Goal: Task Accomplishment & Management: Complete application form

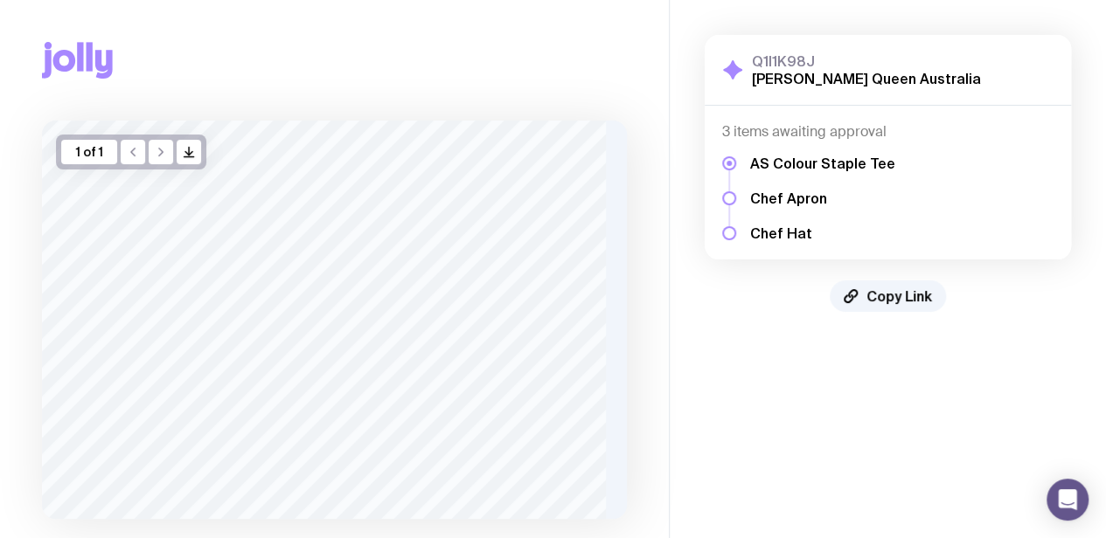
drag, startPoint x: 1567, startPoint y: 3, endPoint x: 724, endPoint y: 392, distance: 928.9
click at [724, 392] on aside "Q1I1K98J [PERSON_NAME] Queen Australia Show Details 3 items awaiting approval A…" at bounding box center [887, 321] width 437 height 642
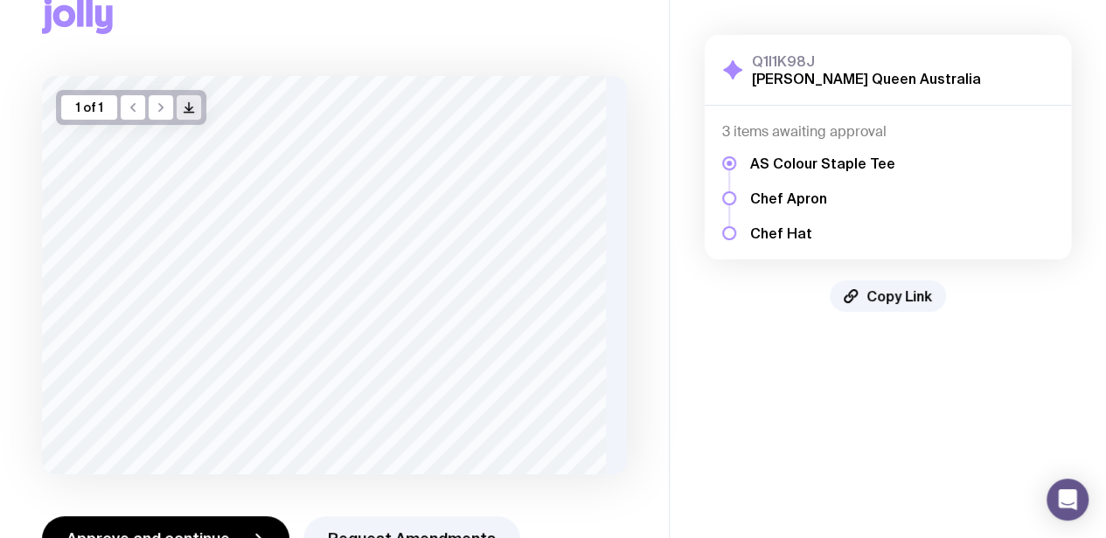
scroll to position [103, 0]
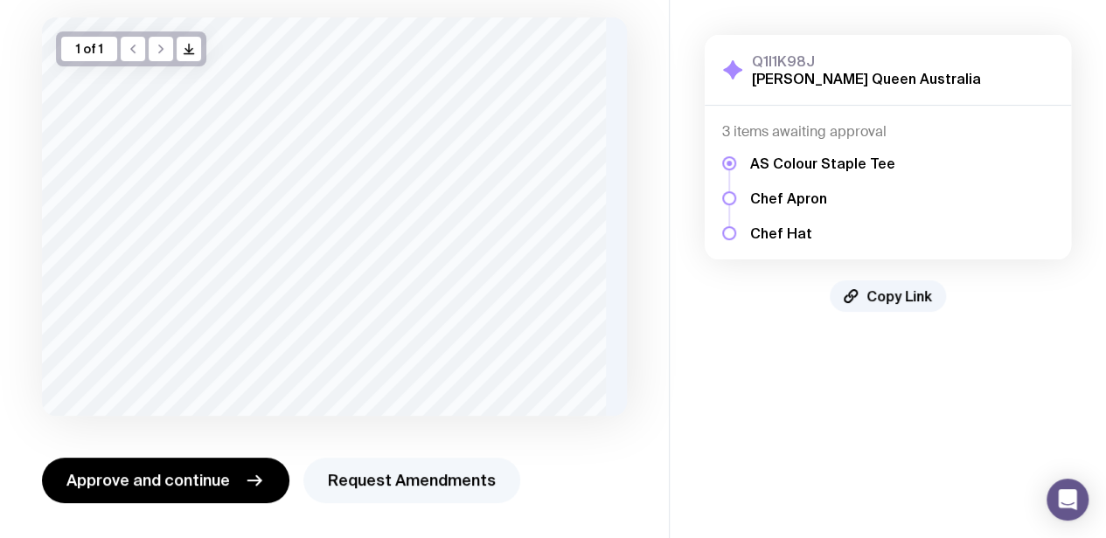
click at [432, 477] on button "Request Amendments" at bounding box center [411, 480] width 217 height 45
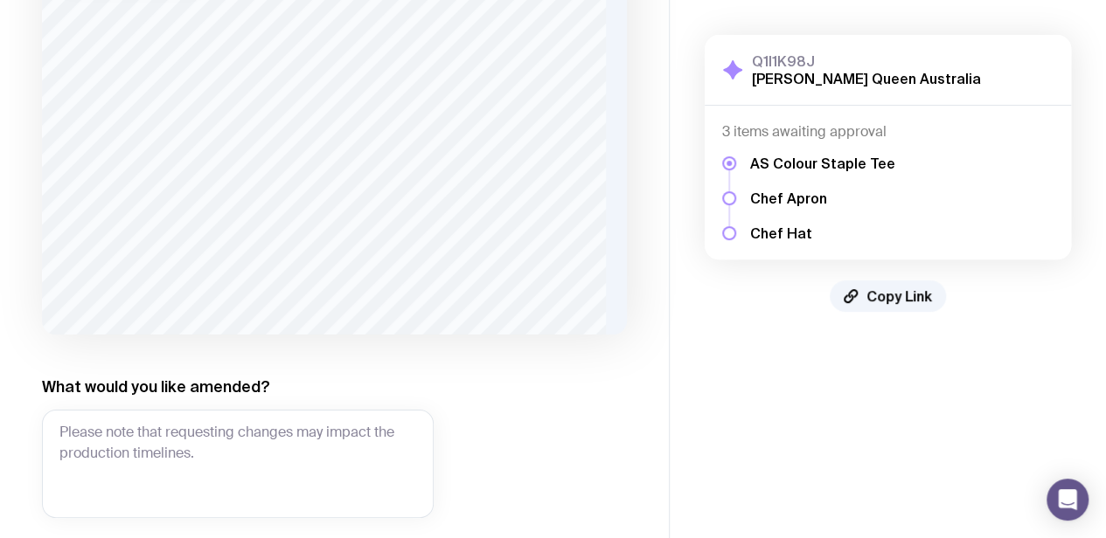
scroll to position [273, 0]
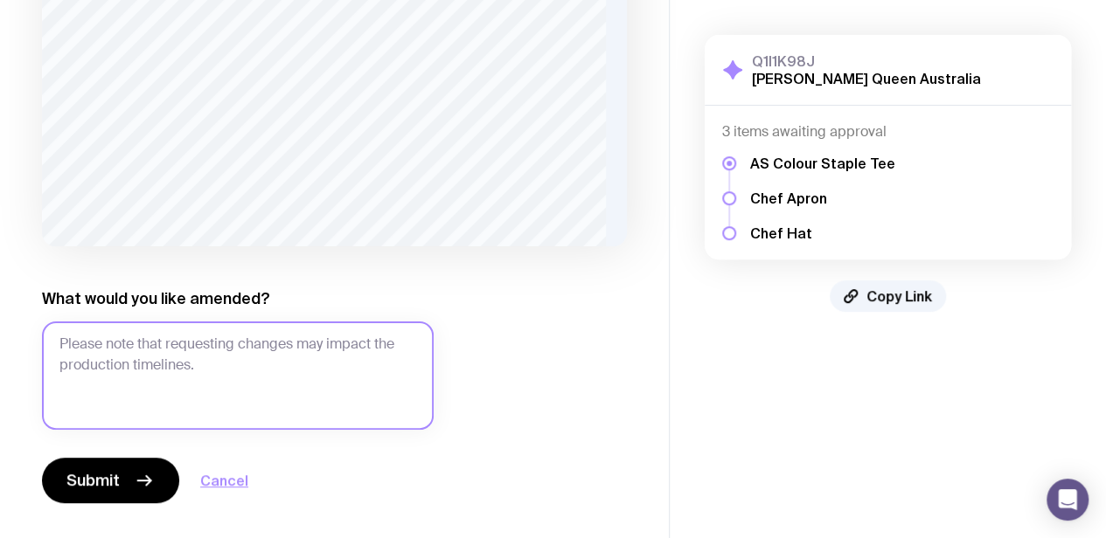
click at [185, 330] on textarea "What would you like amended?" at bounding box center [238, 376] width 392 height 108
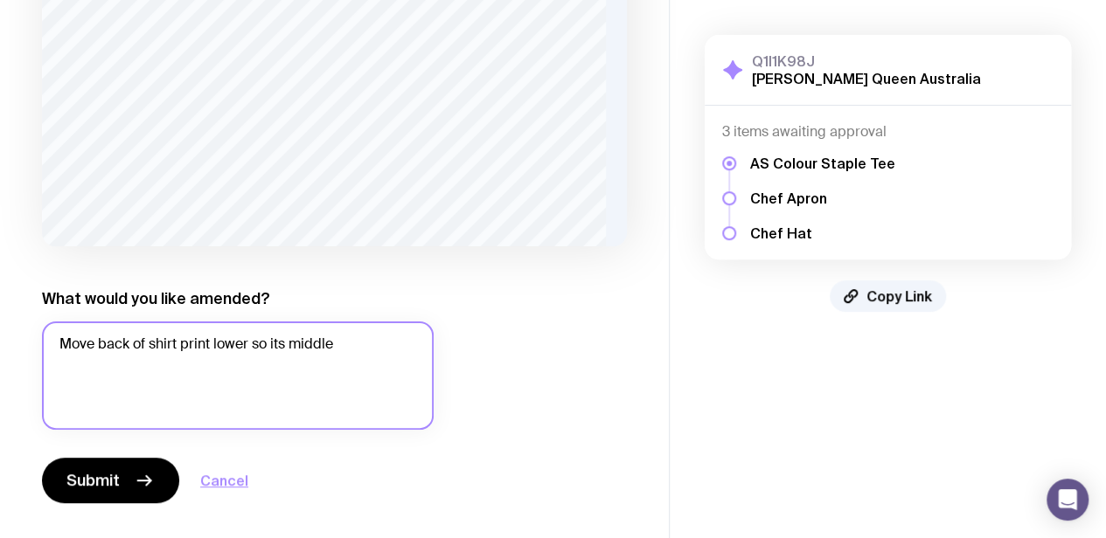
click at [326, 358] on textarea "Move back of shirt print lower so its middle" at bounding box center [238, 376] width 392 height 108
drag, startPoint x: 358, startPoint y: 352, endPoint x: 305, endPoint y: 344, distance: 53.2
click at [255, 346] on textarea "Move back of shirt print lower so its middle" at bounding box center [238, 376] width 392 height 108
click at [122, 360] on textarea "Move back of shirt print lower so it's aligned with front position of Papa [PER…" at bounding box center [238, 376] width 392 height 108
click at [168, 365] on textarea "Move back of shirt print lower so it's aligned with front position of Papa [PER…" at bounding box center [238, 376] width 392 height 108
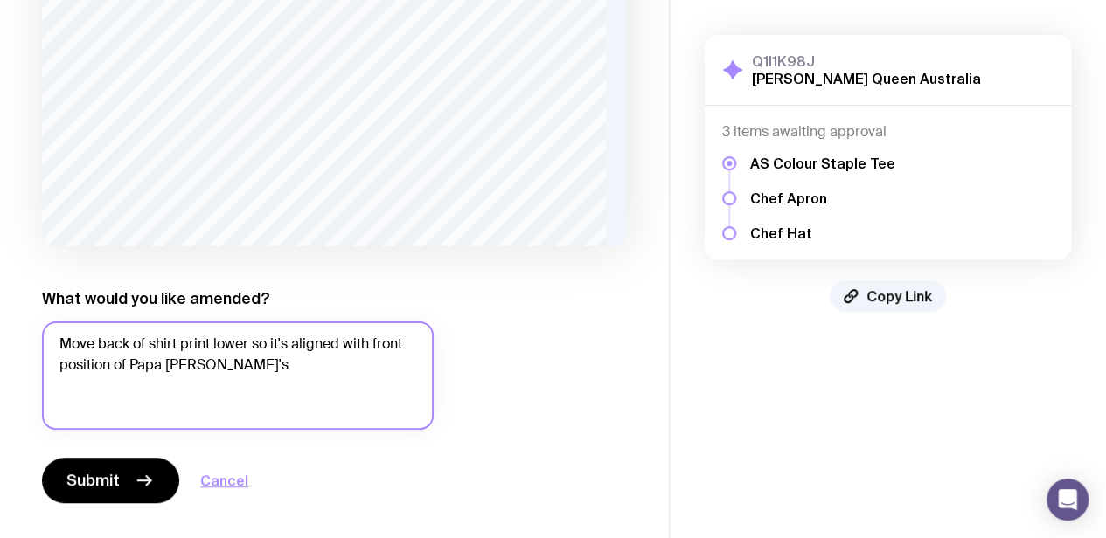
click at [240, 367] on textarea "Move back of shirt print lower so it's aligned with front position of Papa [PER…" at bounding box center [238, 376] width 392 height 108
drag, startPoint x: 269, startPoint y: 368, endPoint x: 270, endPoint y: 341, distance: 27.1
click at [270, 341] on textarea "Move back of shirt print lower so it's aligned with front position of Papa [PER…" at bounding box center [238, 376] width 392 height 108
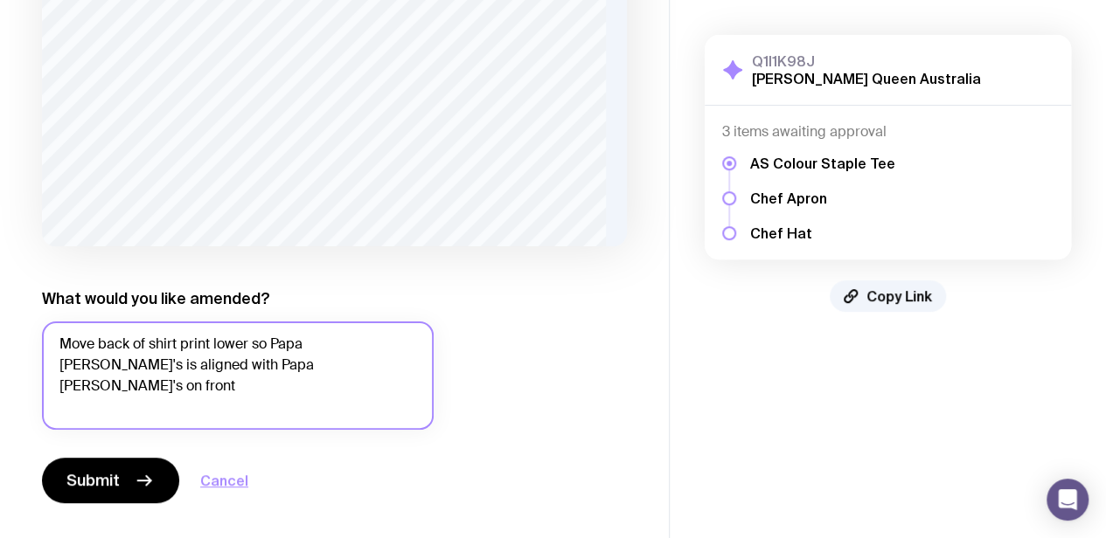
type textarea "Move back of shirt print lower so Papa [PERSON_NAME]'s is aligned with Papa [PE…"
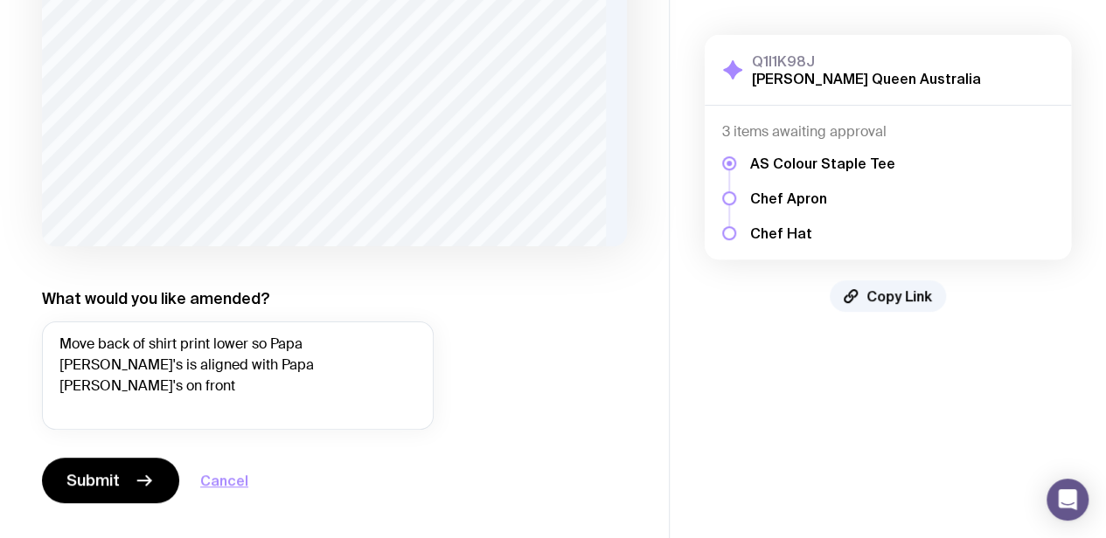
click at [222, 267] on div "1 of 1 /> /> What would you like amended? Move back of shirt print lower so Pap…" at bounding box center [334, 176] width 585 height 656
click at [142, 481] on icon "button" at bounding box center [144, 481] width 13 height 0
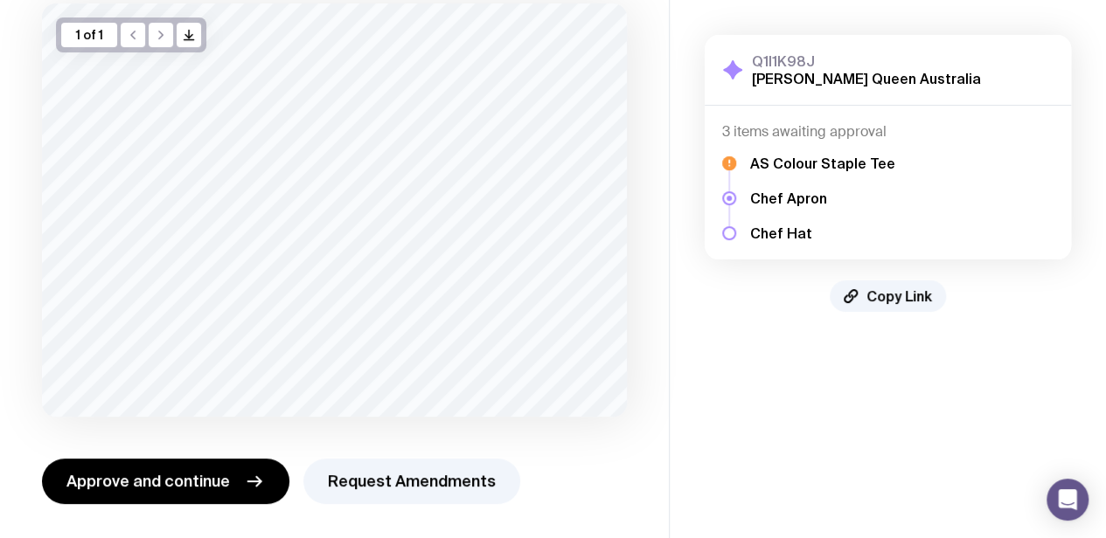
scroll to position [118, 0]
click at [439, 481] on button "Request Amendments" at bounding box center [411, 480] width 217 height 45
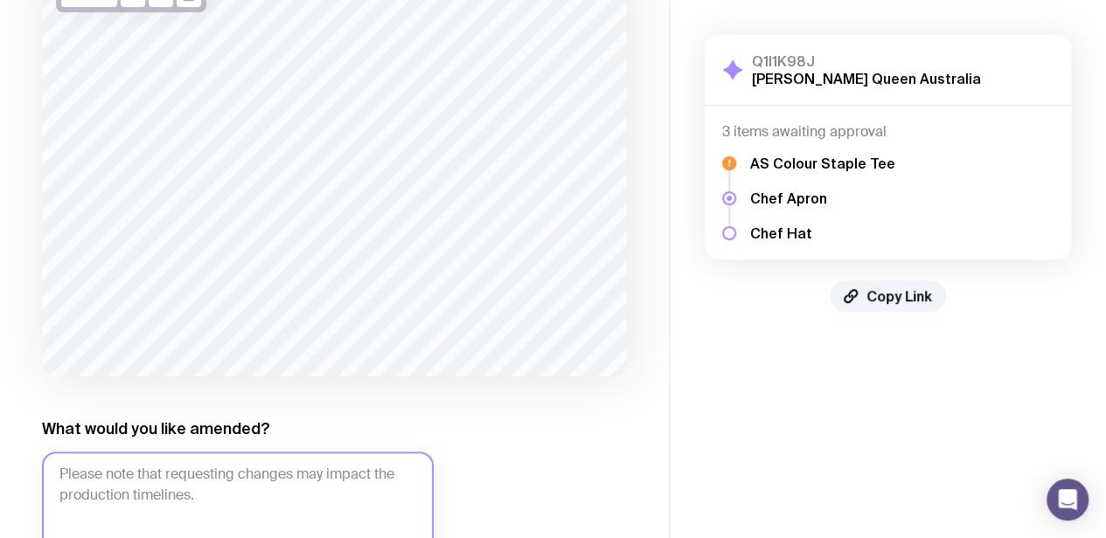
scroll to position [175, 0]
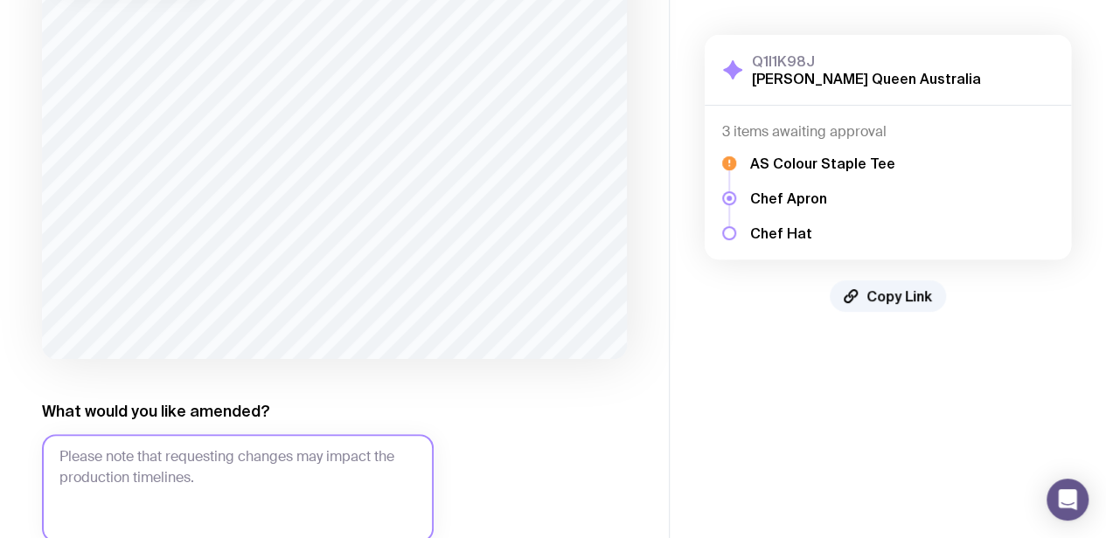
click at [168, 435] on textarea "What would you like amended?" at bounding box center [238, 488] width 392 height 108
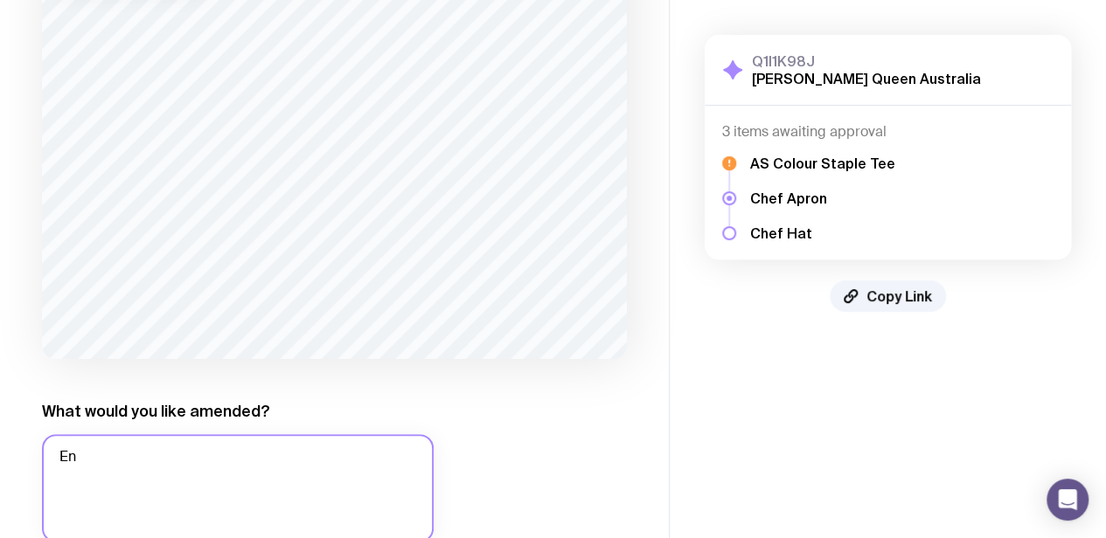
type textarea "E"
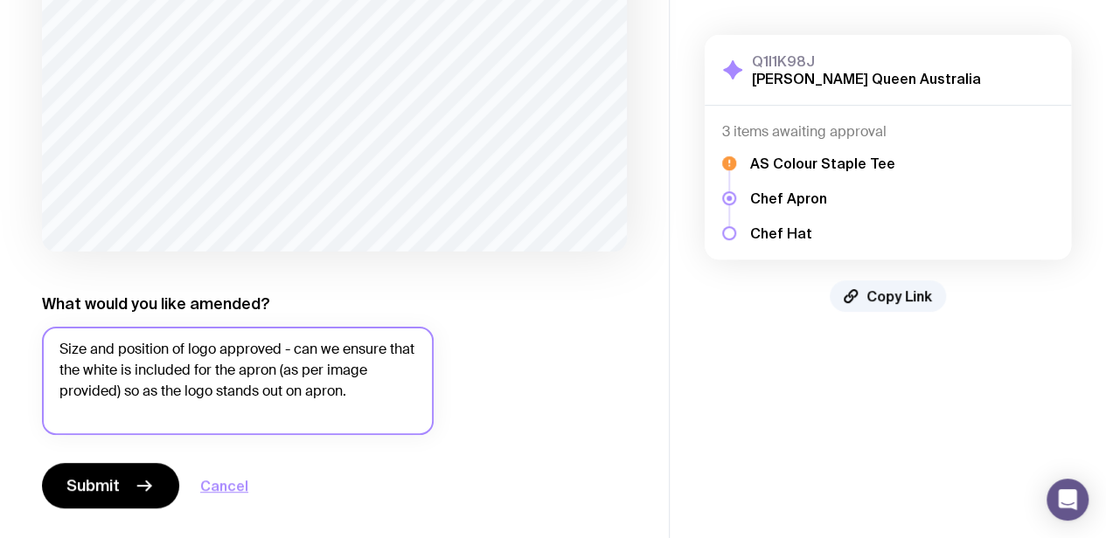
scroll to position [288, 0]
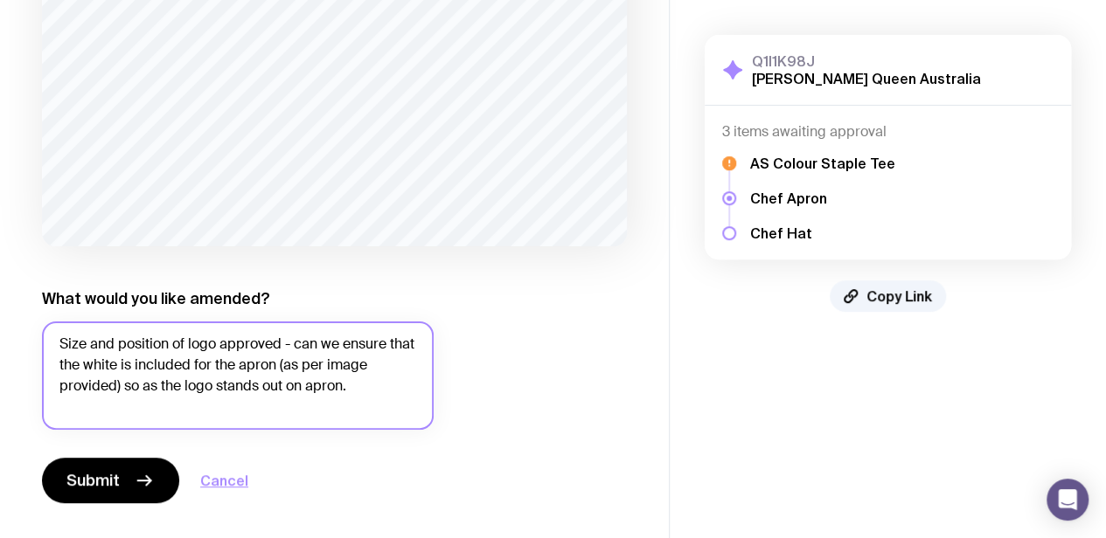
click at [248, 378] on textarea "Size and position of logo approved - can we ensure that the white is included f…" at bounding box center [238, 376] width 392 height 108
click at [244, 346] on textarea "Size and position of logo approved - can we ensure that the white is included f…" at bounding box center [238, 376] width 392 height 108
click at [308, 358] on textarea "Size and position of logo approved - can we ensure that the white is included f…" at bounding box center [238, 376] width 392 height 108
click at [342, 344] on textarea "Size and position of logo approved - can we ensure that the white is included f…" at bounding box center [238, 376] width 392 height 108
click at [216, 371] on textarea "Size and position of logo approved - can we ensure that the white is included f…" at bounding box center [238, 376] width 392 height 108
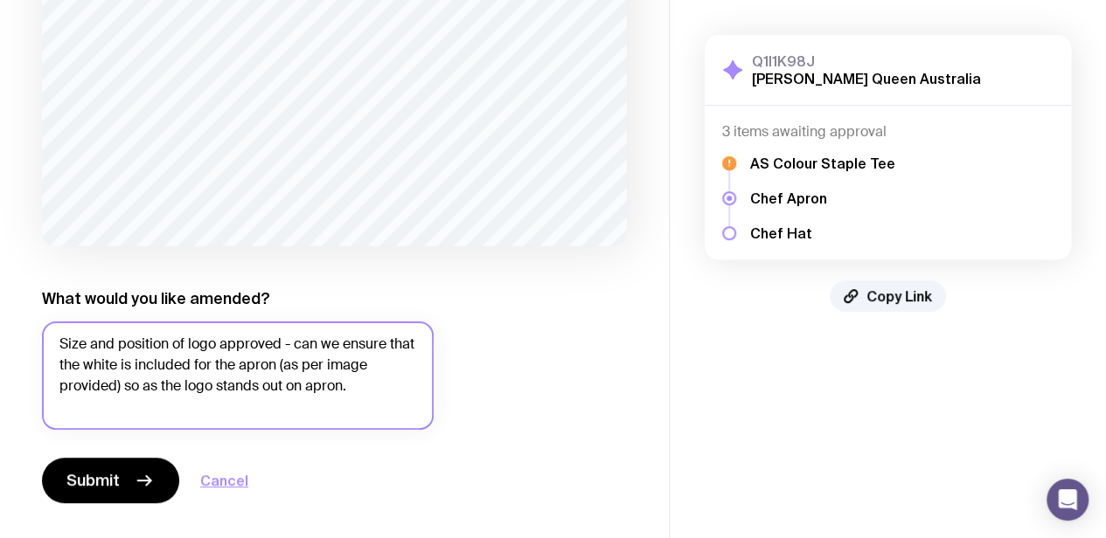
click at [191, 365] on textarea "Size and position of logo approved - can we ensure that the white is included f…" at bounding box center [238, 376] width 392 height 108
click at [86, 365] on textarea "Size and position of logo approved - can we ensure that the white is included f…" at bounding box center [238, 376] width 392 height 108
click at [371, 364] on textarea "Size and position of logo approved - can we ensure that all the white is includ…" at bounding box center [238, 376] width 392 height 108
click at [194, 386] on textarea "Size and position of logo approved - can we ensure that all the white is includ…" at bounding box center [238, 376] width 392 height 108
drag, startPoint x: 369, startPoint y: 386, endPoint x: 128, endPoint y: 386, distance: 241.3
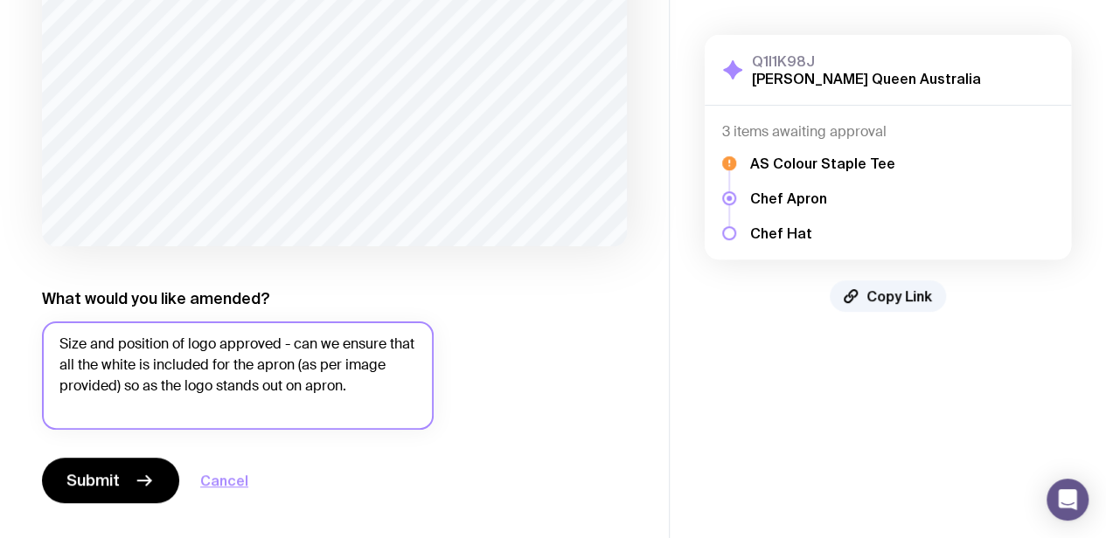
click at [128, 386] on textarea "Size and position of logo approved - can we ensure that all the white is includ…" at bounding box center [238, 376] width 392 height 108
click at [133, 362] on textarea "Size and position of logo approved - can we ensure that all the white is includ…" at bounding box center [238, 376] width 392 height 108
click at [208, 362] on textarea "Size and position of logo approved - can we ensure that all the white is includ…" at bounding box center [238, 376] width 392 height 108
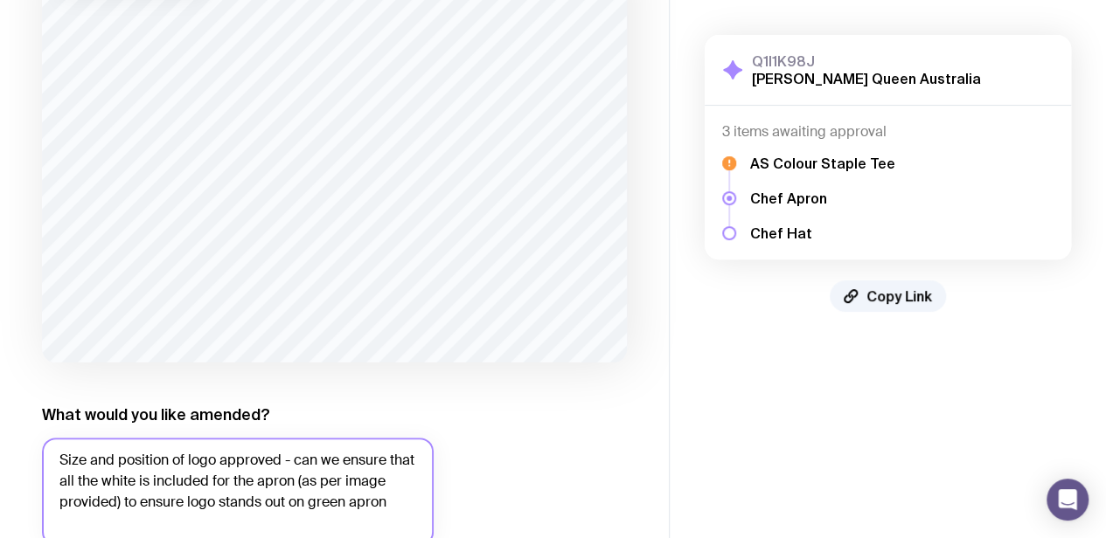
scroll to position [171, 0]
click at [229, 482] on textarea "Size and position of logo approved - can we ensure that all the white is includ…" at bounding box center [238, 492] width 392 height 108
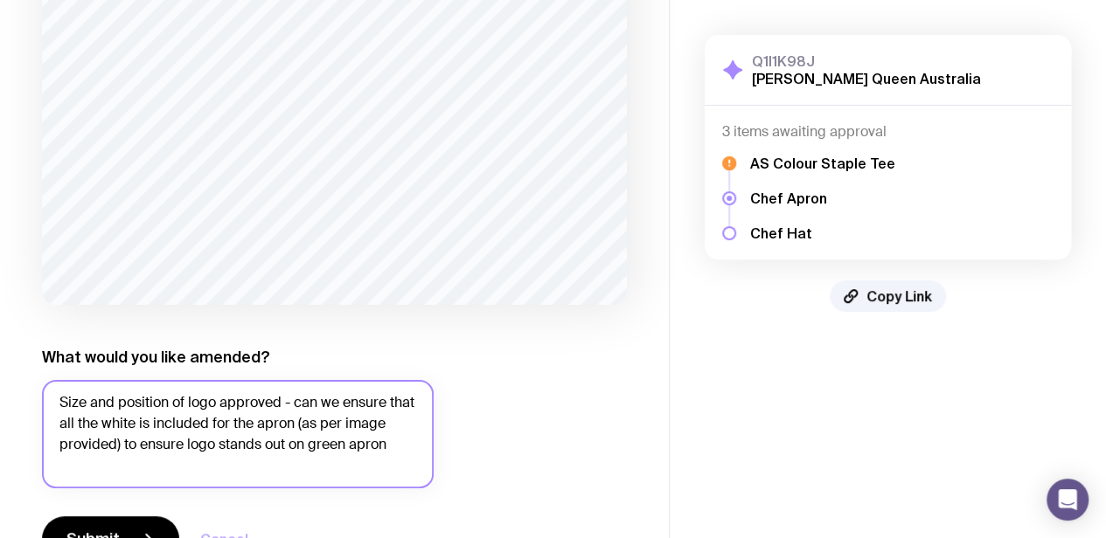
scroll to position [288, 0]
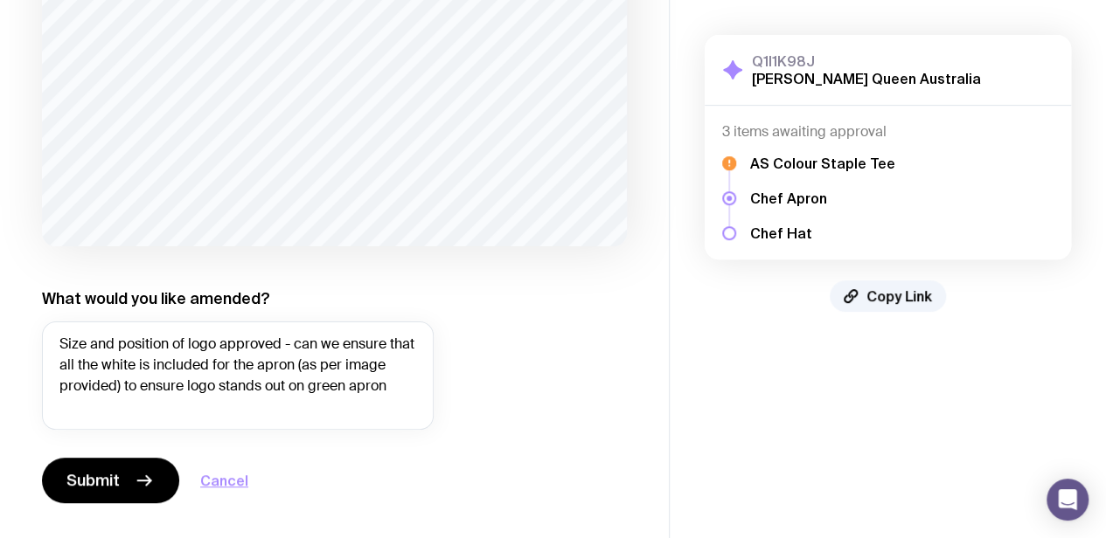
click at [458, 358] on div "1 of 1 /> /> What would you like amended? Size and position of logo approved - …" at bounding box center [334, 168] width 585 height 670
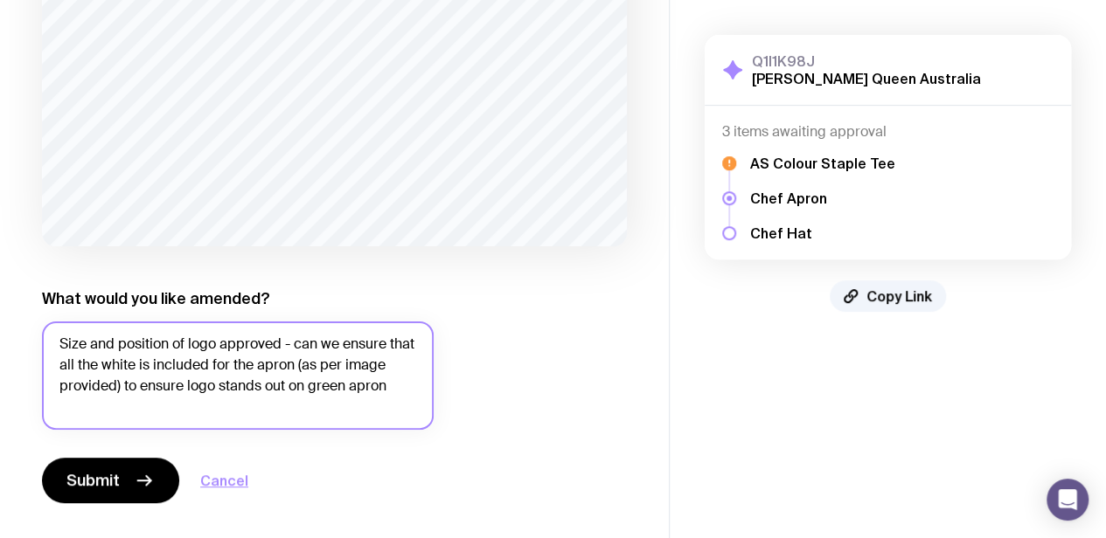
click at [403, 396] on textarea "Size and position of logo approved - can we ensure that all the white is includ…" at bounding box center [238, 376] width 392 height 108
click at [309, 388] on textarea "Size and position of logo approved - can we ensure that all the white is includ…" at bounding box center [238, 376] width 392 height 108
drag, startPoint x: 413, startPoint y: 386, endPoint x: 386, endPoint y: 381, distance: 27.6
click at [383, 385] on textarea "Size and position of logo approved - can we ensure that all the white is includ…" at bounding box center [238, 376] width 392 height 108
type textarea "Size and position of logo approved - can we ensure that all the white is includ…"
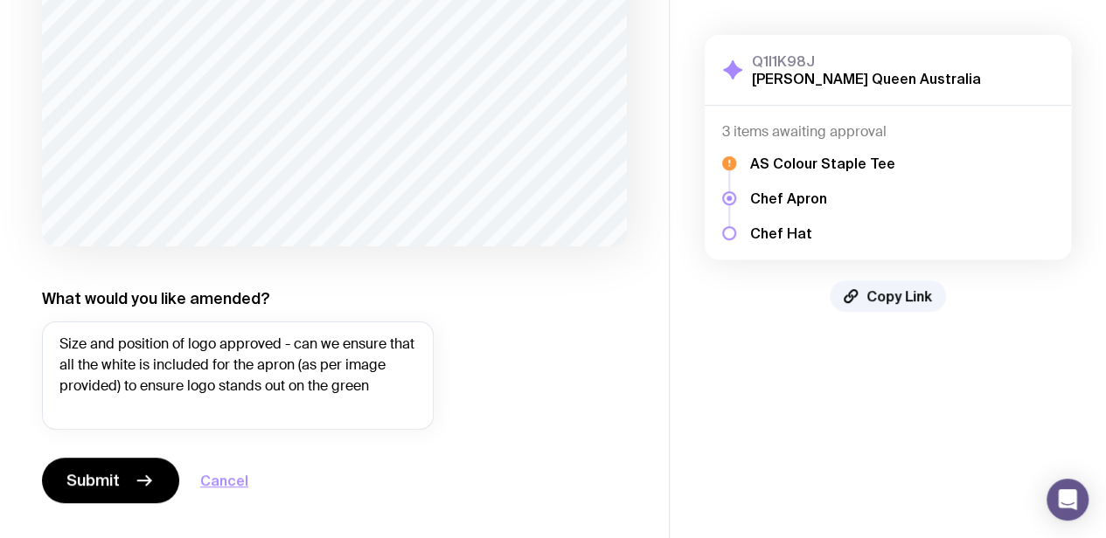
click at [429, 302] on div "What would you like amended? Size and position of logo approved - can we ensure…" at bounding box center [238, 359] width 392 height 142
click at [114, 483] on span "Submit" at bounding box center [92, 480] width 53 height 21
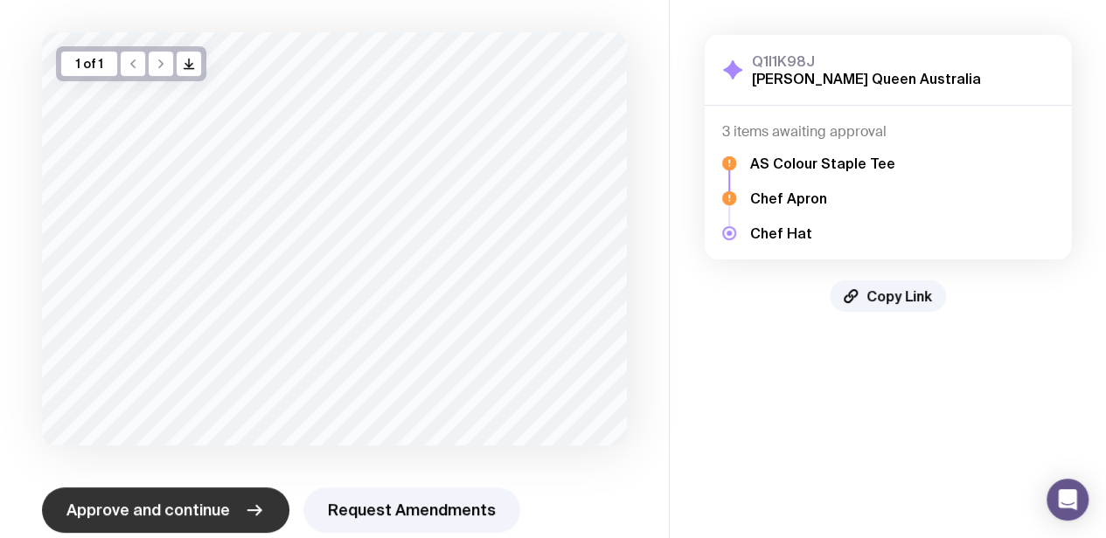
scroll to position [118, 0]
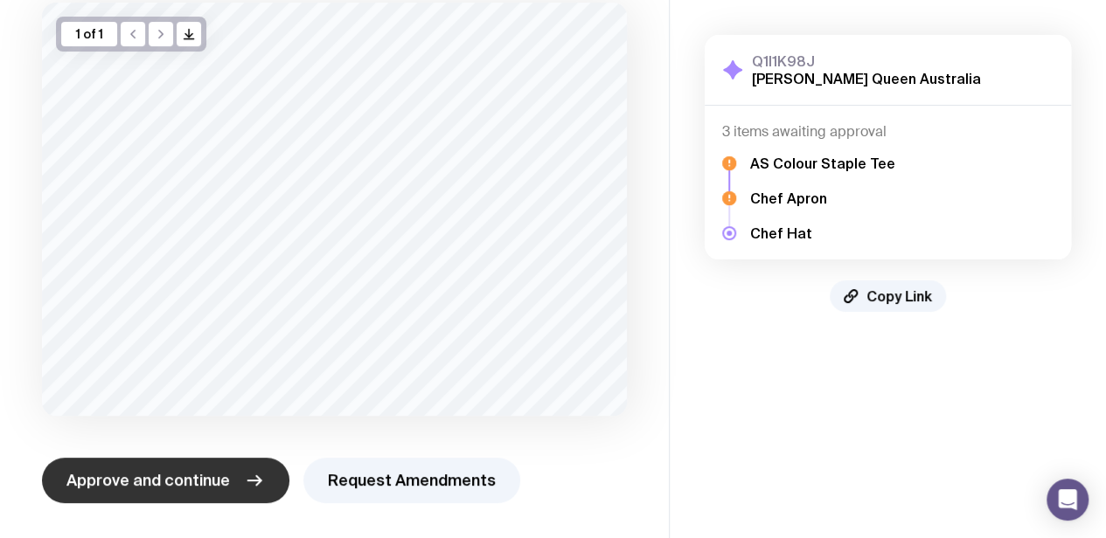
click at [187, 493] on button "Approve and continue" at bounding box center [165, 480] width 247 height 45
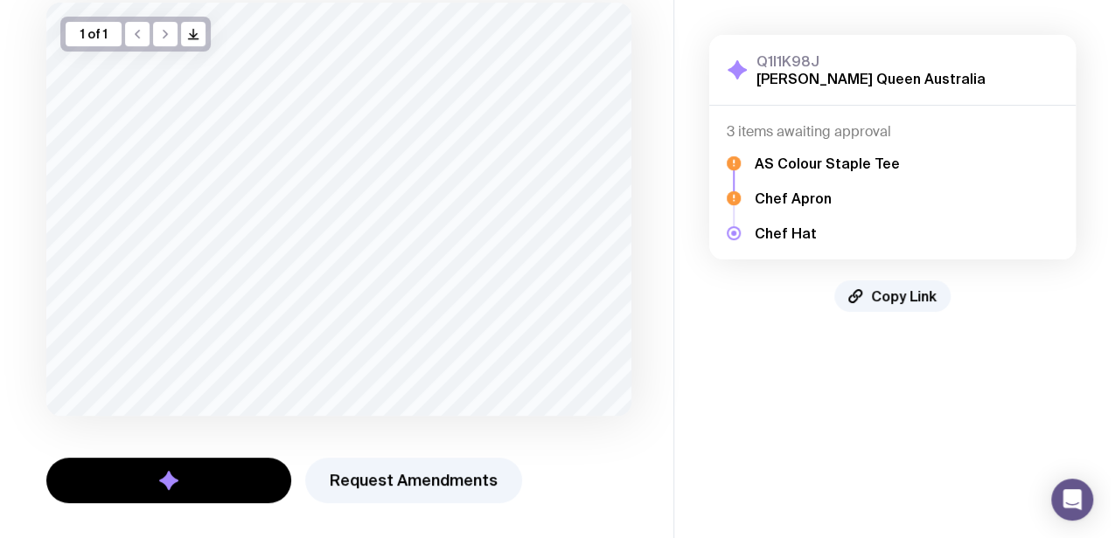
scroll to position [0, 0]
